Goal: Information Seeking & Learning: Learn about a topic

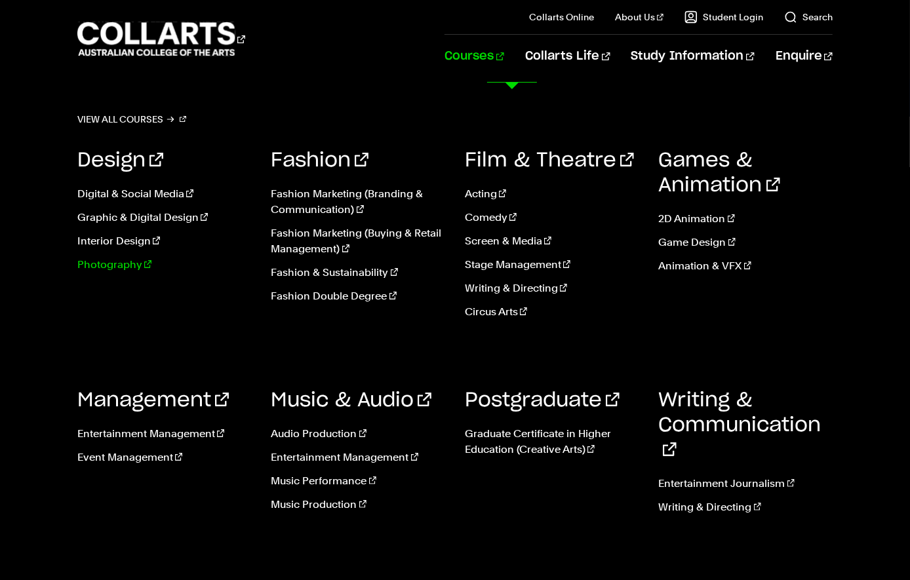
click at [121, 273] on link "Photography" at bounding box center [164, 265] width 174 height 16
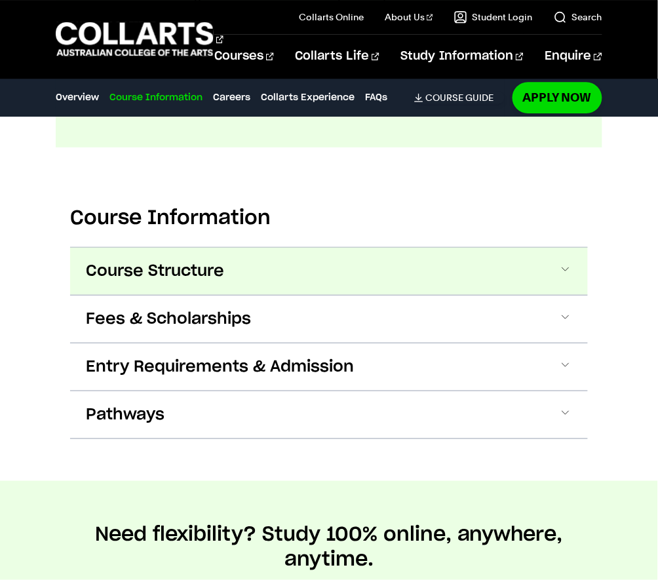
click at [519, 295] on button "Course Structure" at bounding box center [329, 271] width 518 height 47
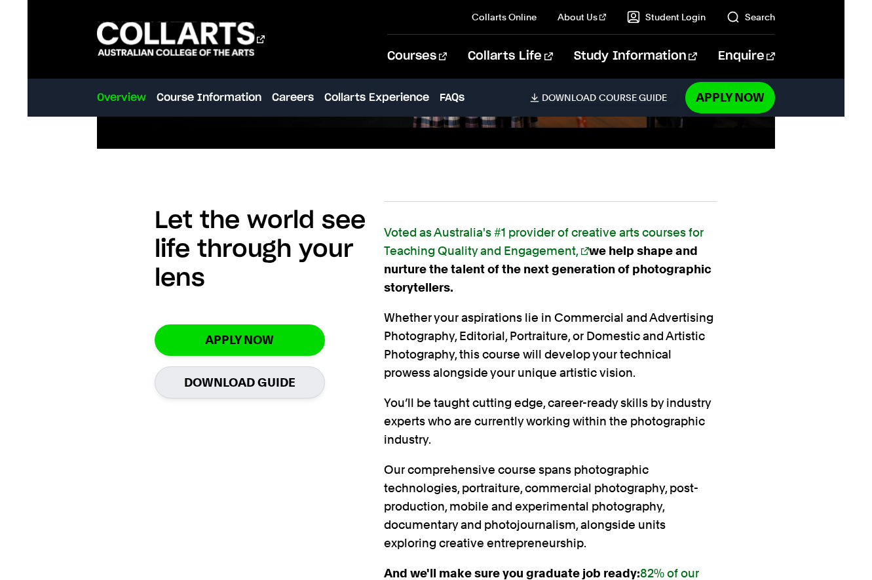
scroll to position [739, 0]
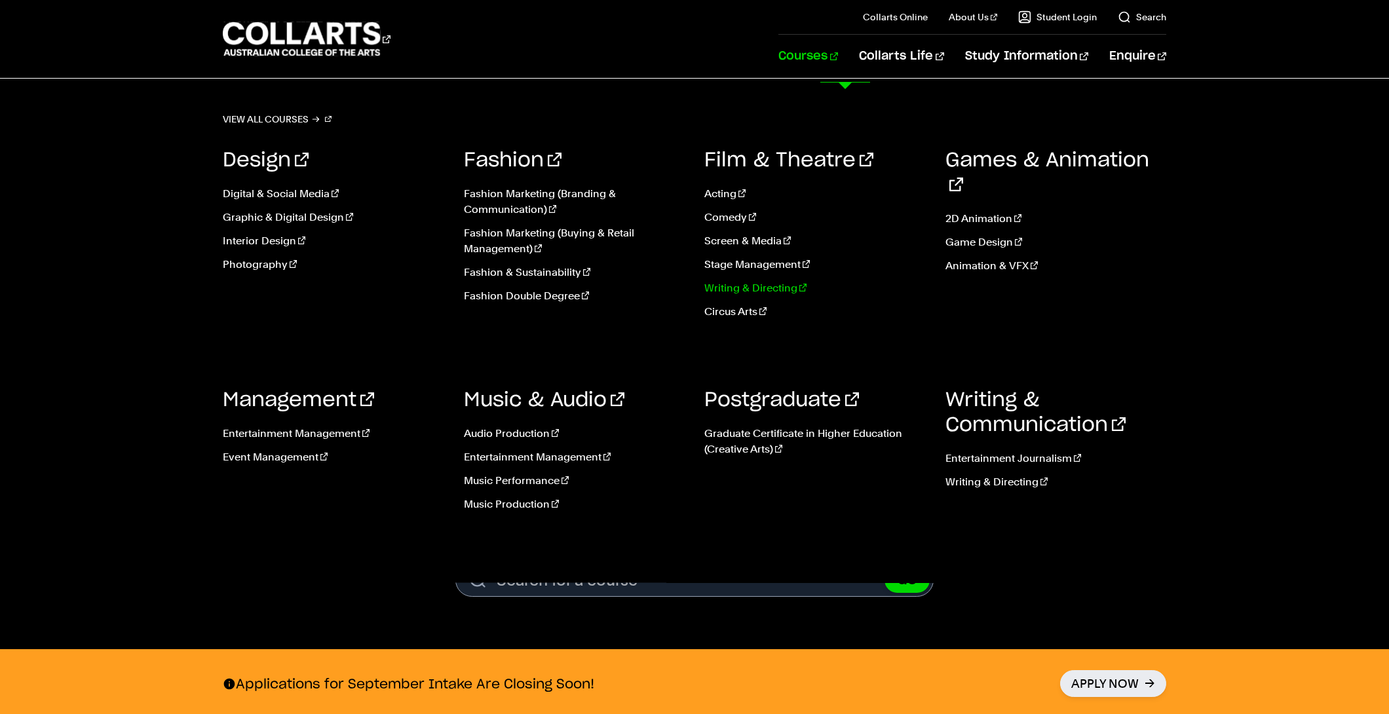
click at [737, 296] on link "Writing & Directing" at bounding box center [814, 288] width 221 height 16
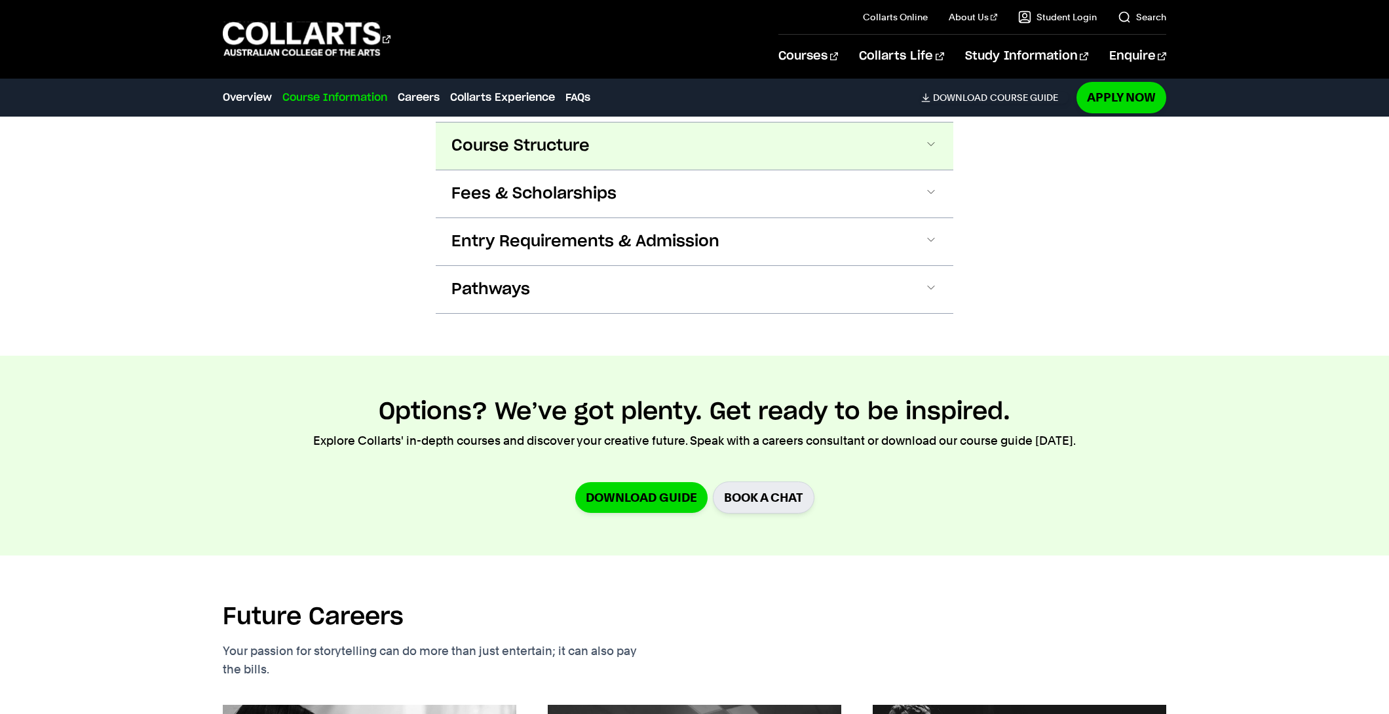
click at [562, 157] on span "Course Structure" at bounding box center [521, 146] width 138 height 21
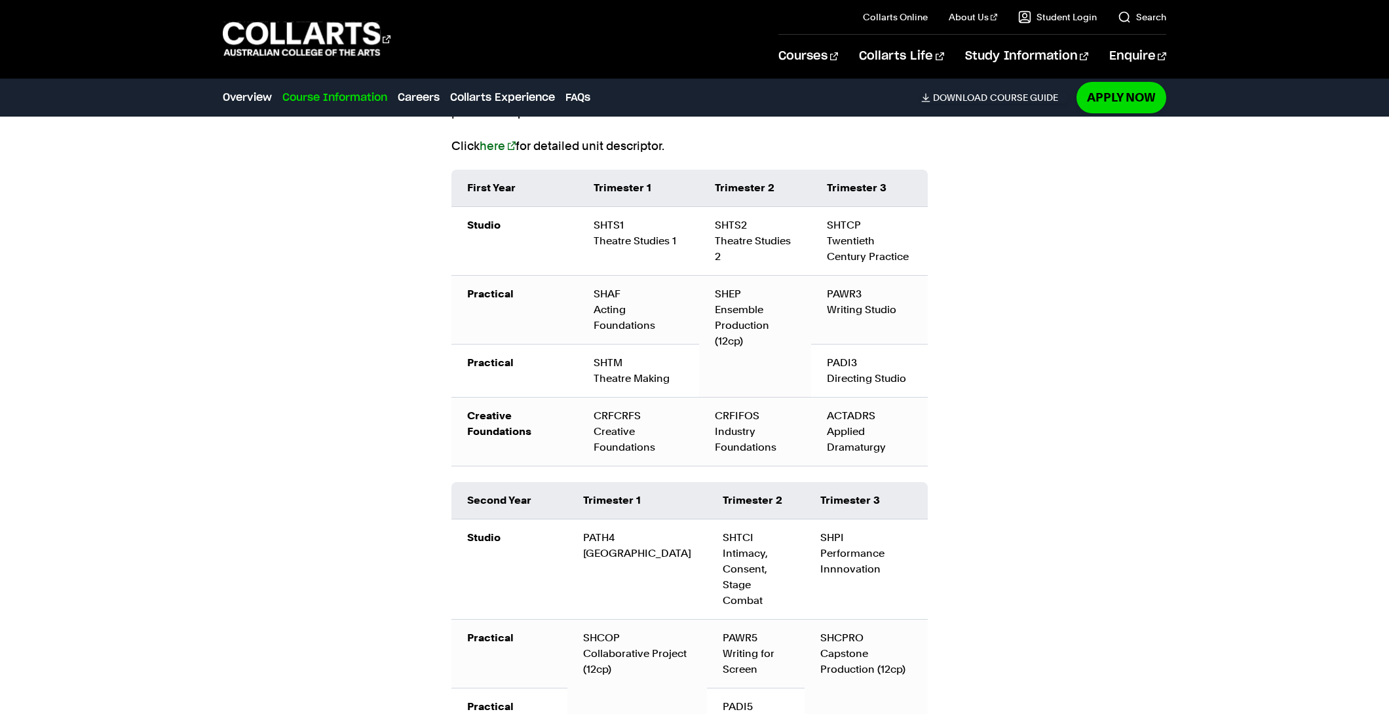
scroll to position [1593, 0]
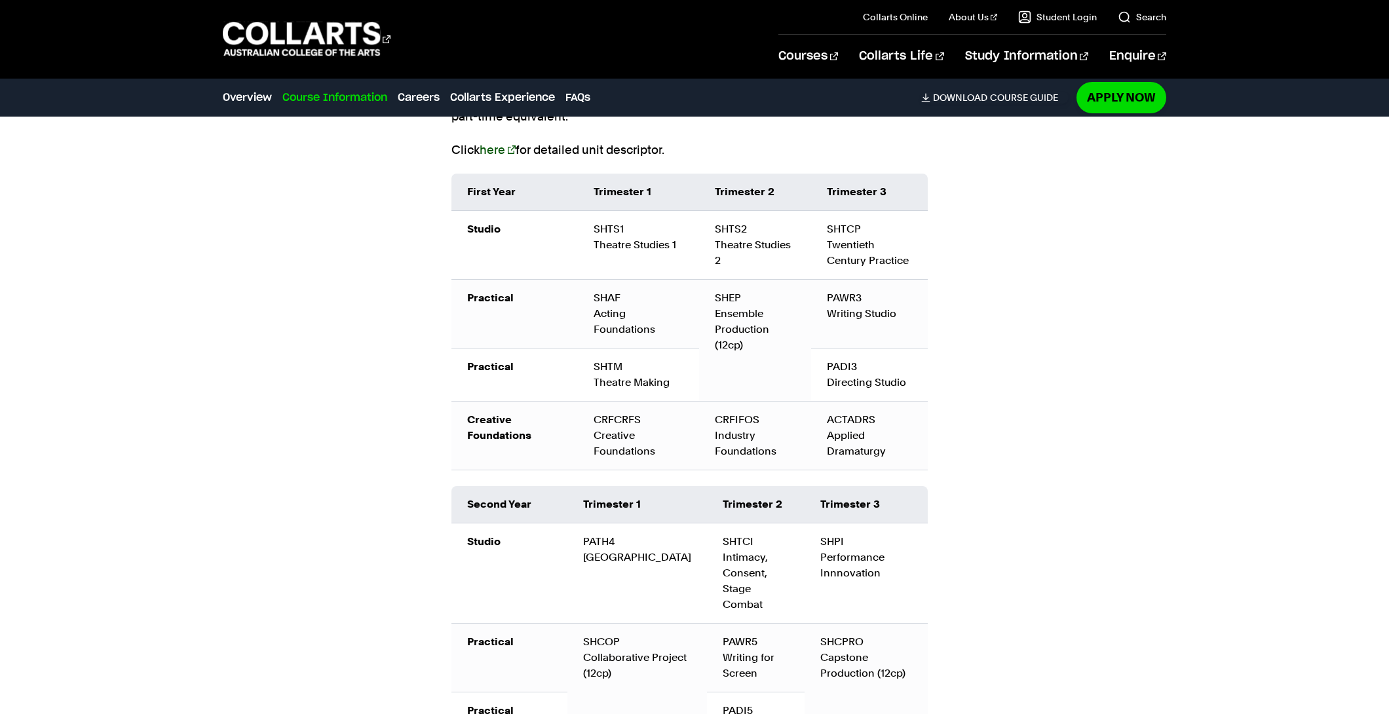
click at [491, 157] on link "here" at bounding box center [498, 150] width 36 height 14
click at [989, 308] on div "Course Information Course Structure Bachelor of Performing Arts (Writing & Dire…" at bounding box center [695, 518] width 1180 height 1276
